Goal: Information Seeking & Learning: Learn about a topic

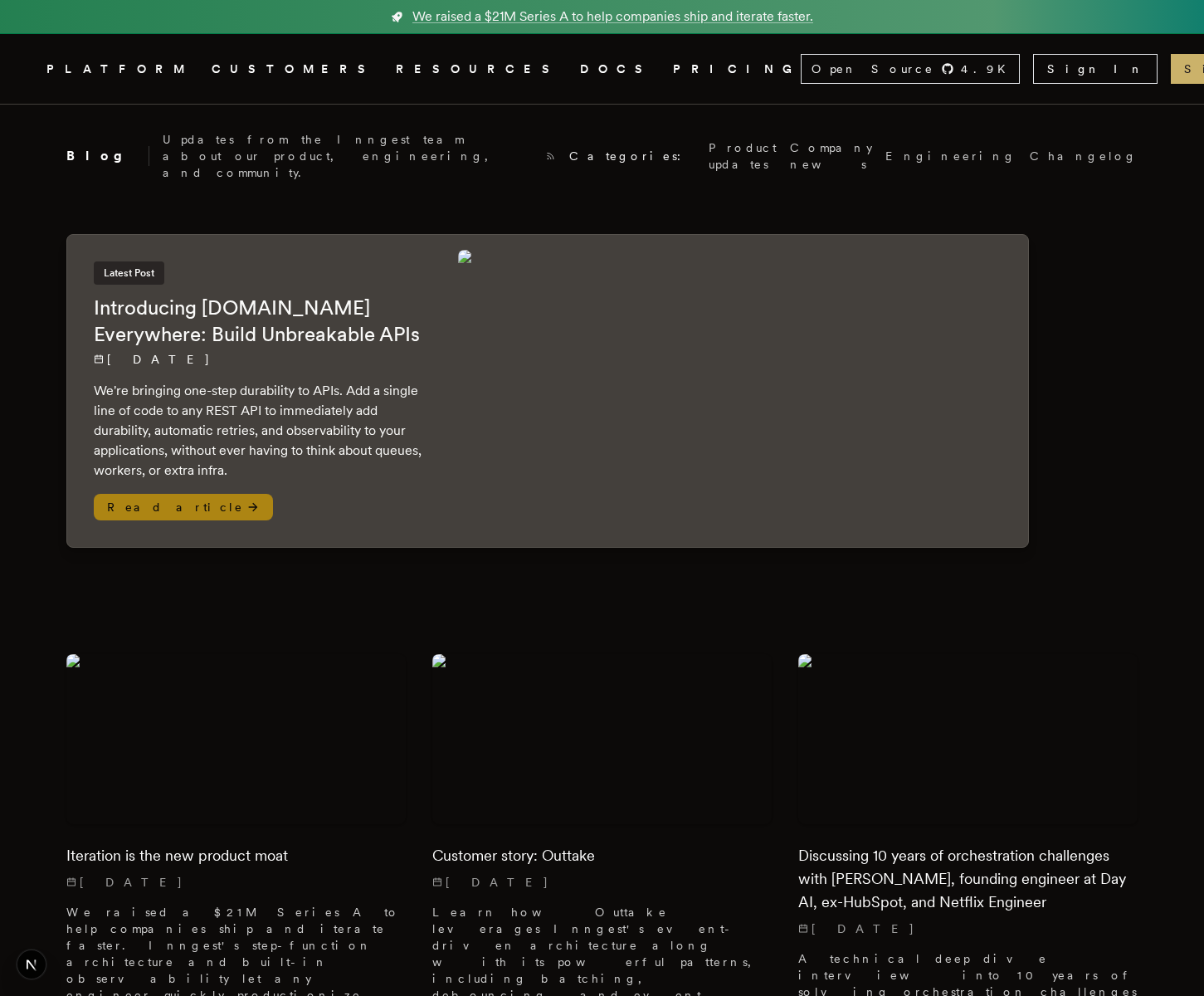
click at [928, 407] on img at bounding box center [739, 390] width 563 height 281
click at [596, 419] on img at bounding box center [739, 390] width 563 height 281
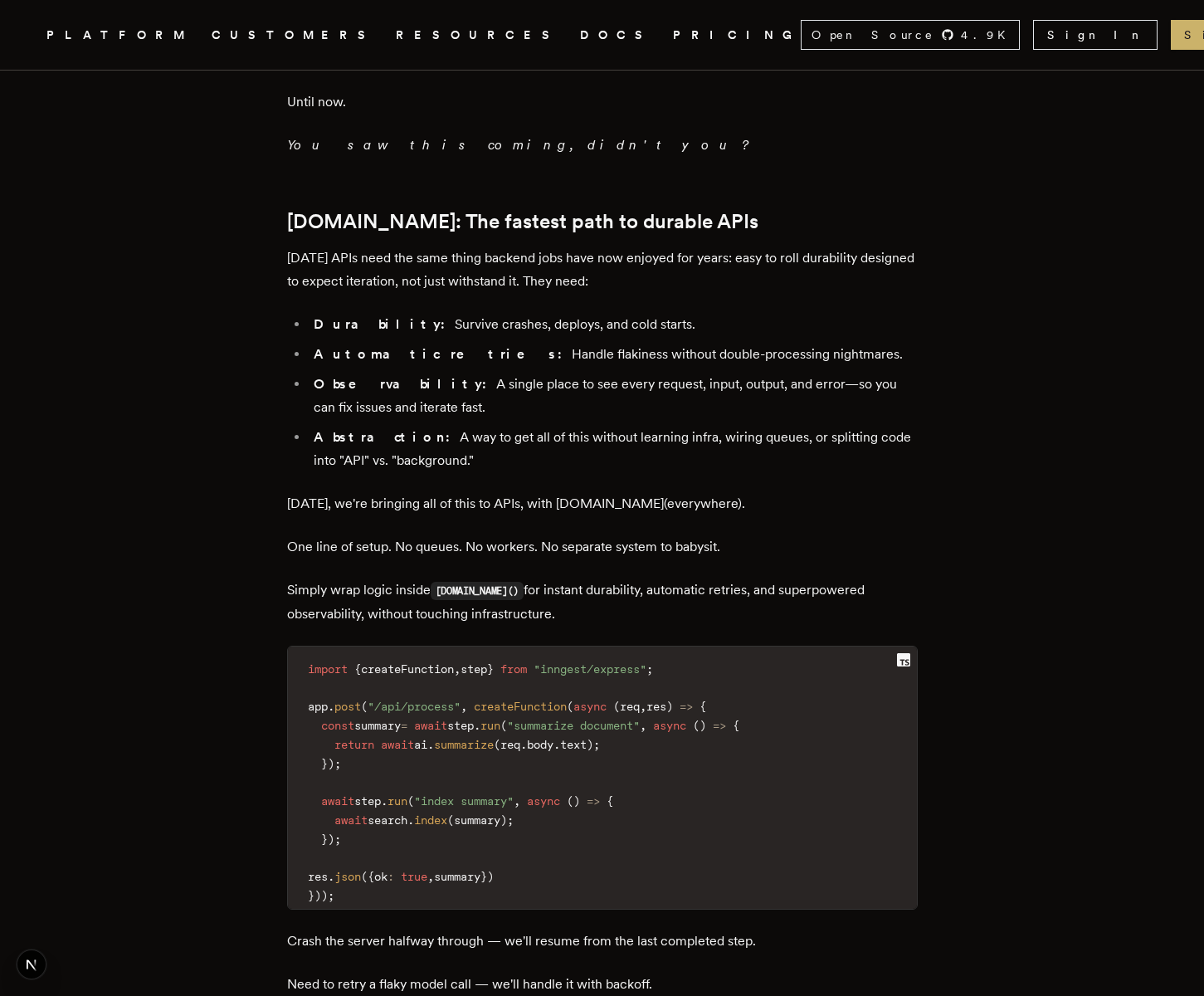
scroll to position [1534, 0]
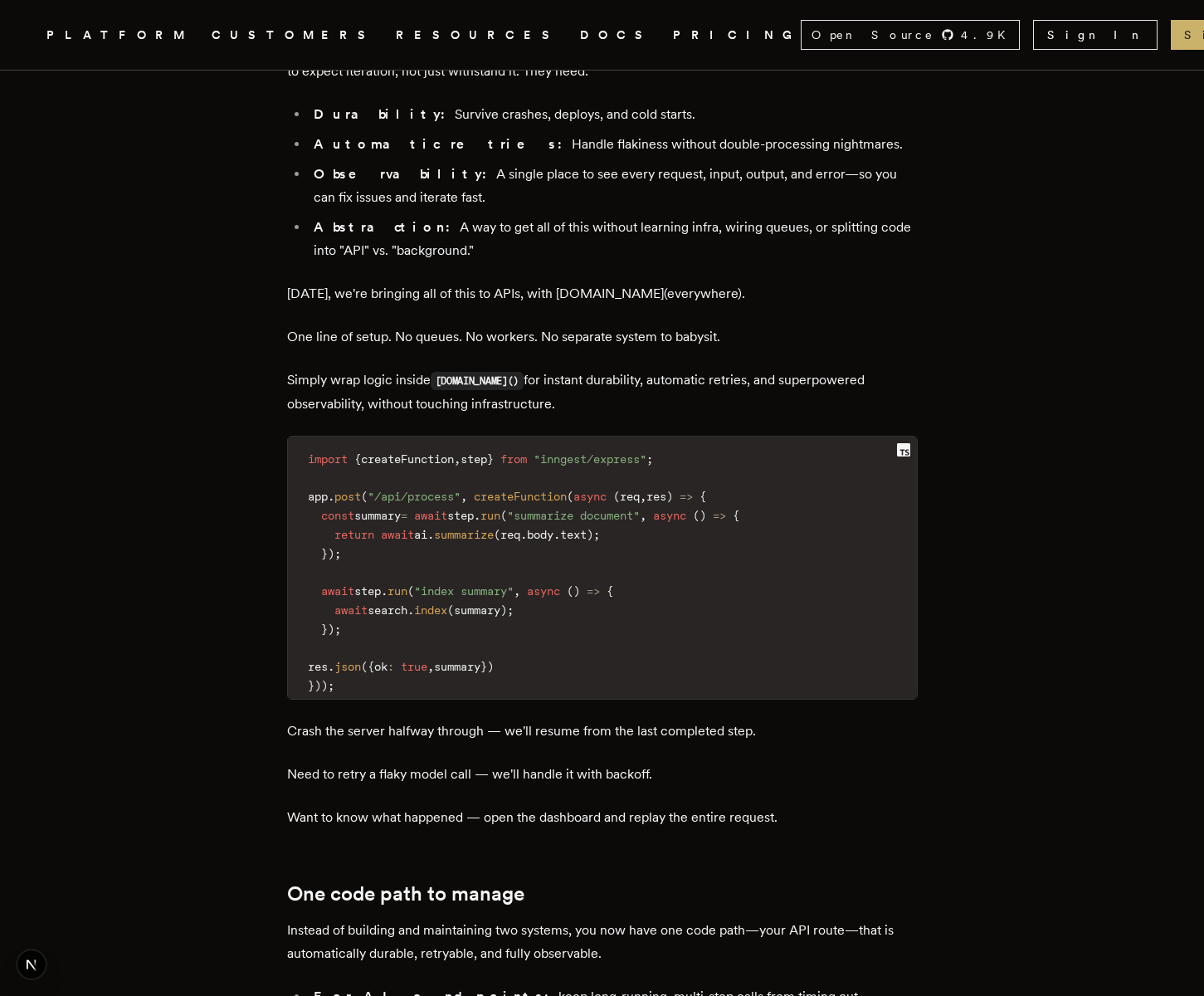
click at [915, 403] on main "Introducing Step.Run Everywhere: Build Unbreakable APIs Tony Holdstock-Brown · …" at bounding box center [602, 252] width 664 height 3362
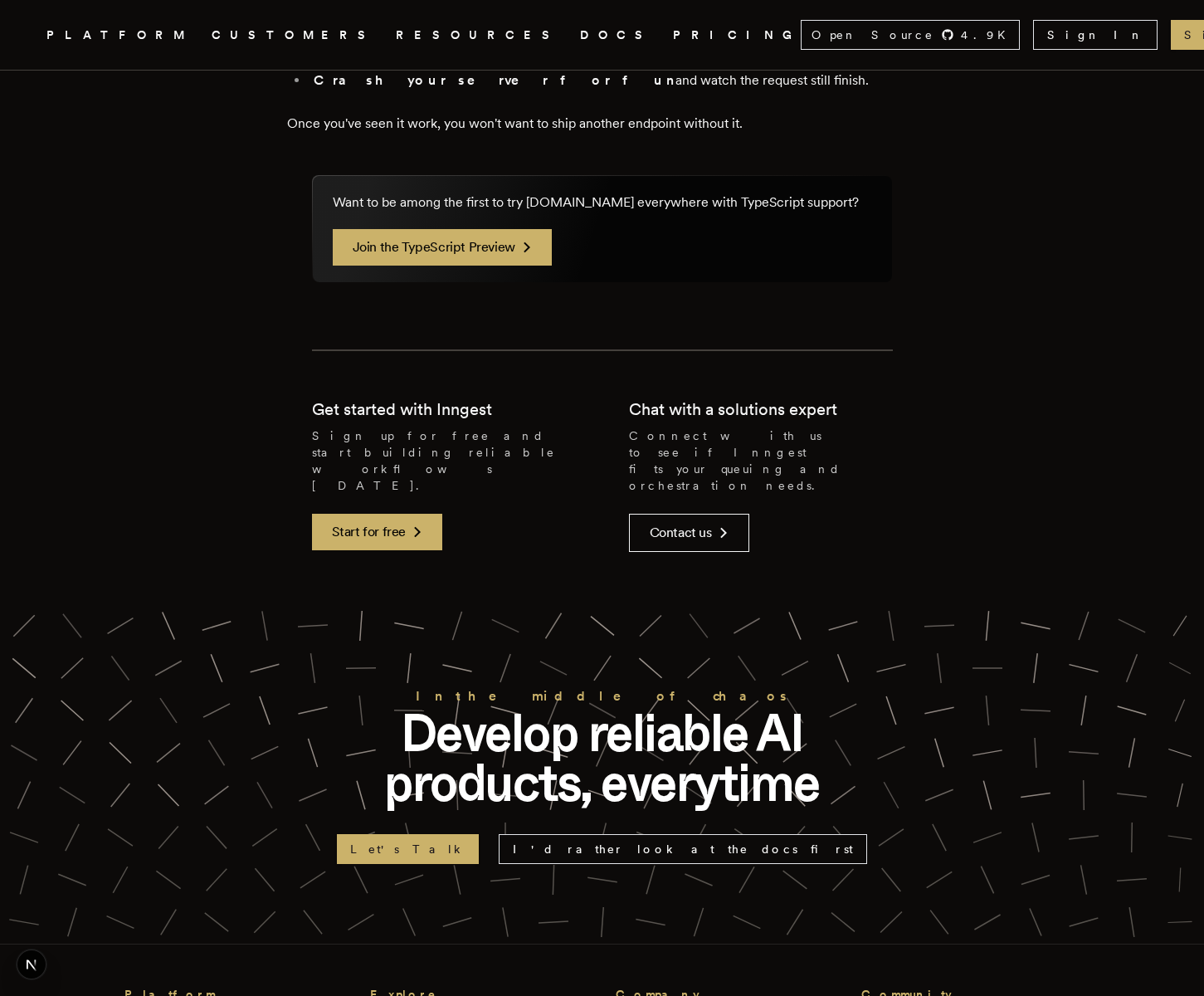
scroll to position [2899, 0]
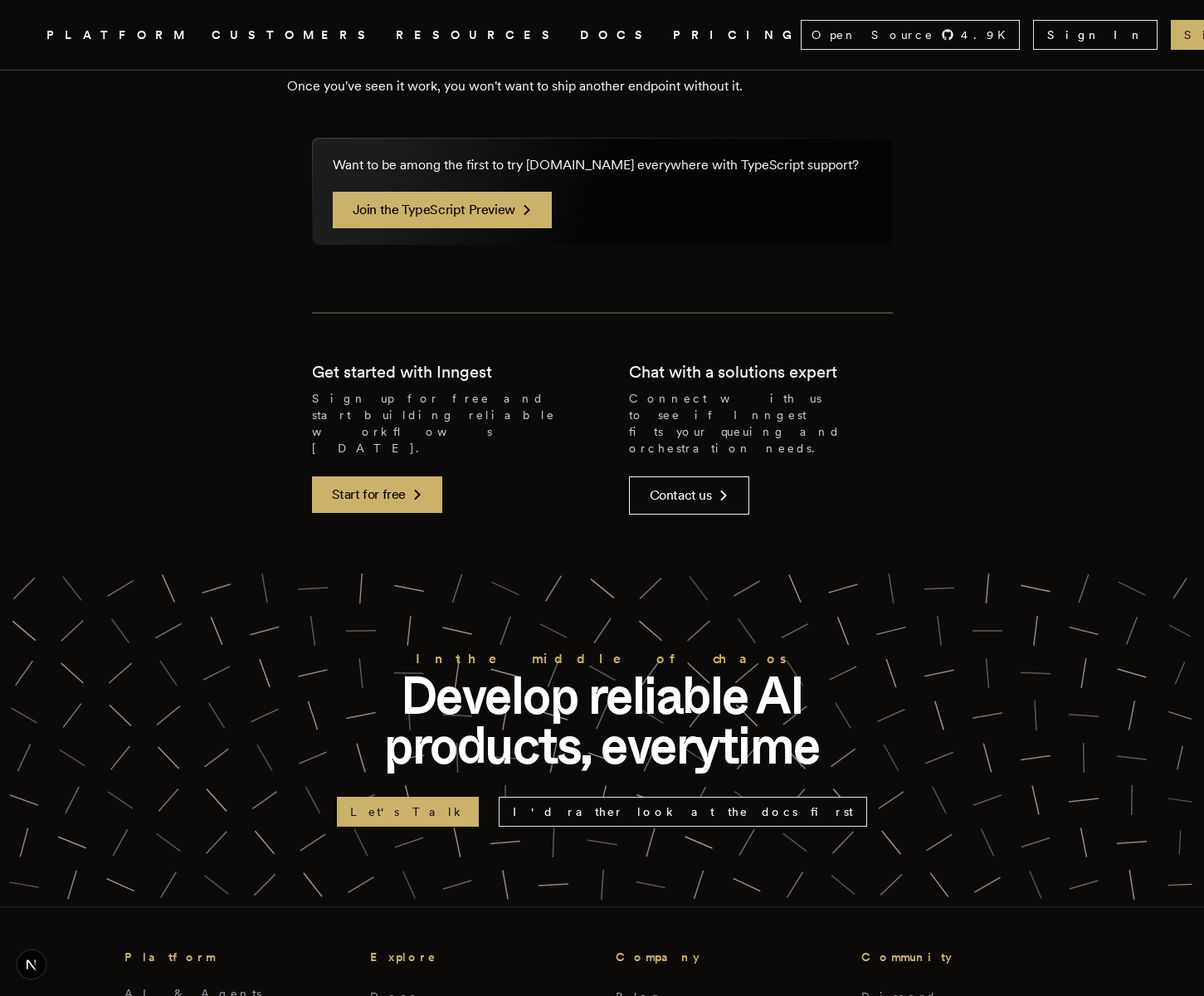
click at [860, 670] on p "Develop reliable AI products, everytime" at bounding box center [602, 719] width 531 height 99
click at [32, 24] on link "Inngest .cls-1 { fill: #FAFAF9; }" at bounding box center [26, 35] width 10 height 30
